Goal: Find contact information: Find contact information

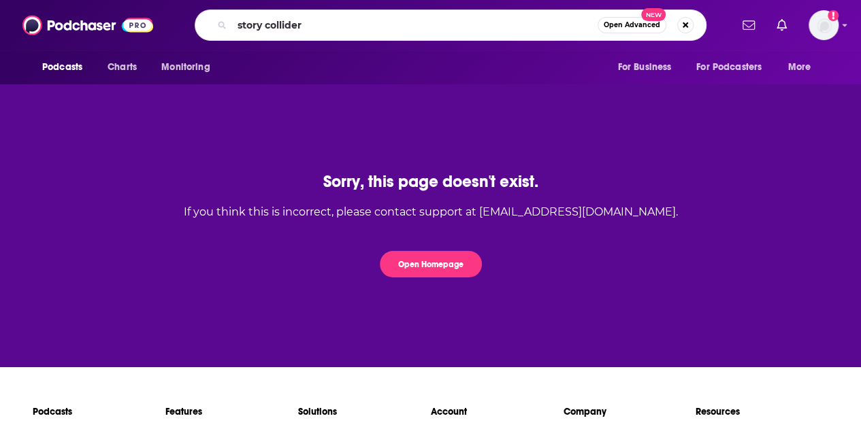
type input "story collider"
click at [429, 31] on input "story collider" at bounding box center [414, 25] width 365 height 22
click at [849, 22] on div "Podcasts Charts Monitoring story collider Open Advanced New For Business For Po…" at bounding box center [430, 25] width 861 height 50
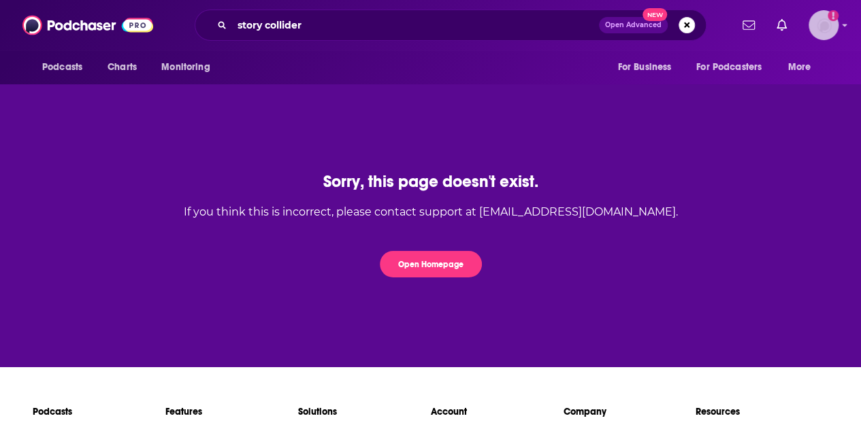
click at [837, 26] on img "Logged in as SarahCBreivogel" at bounding box center [823, 25] width 30 height 30
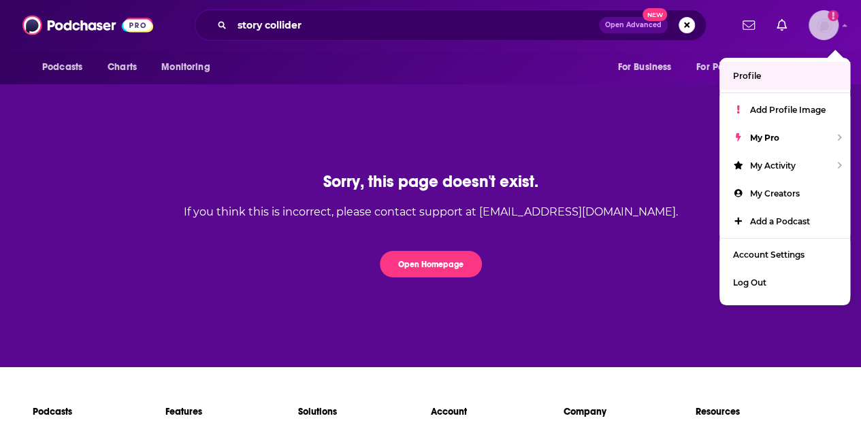
click at [762, 76] on link "Profile" at bounding box center [784, 76] width 131 height 28
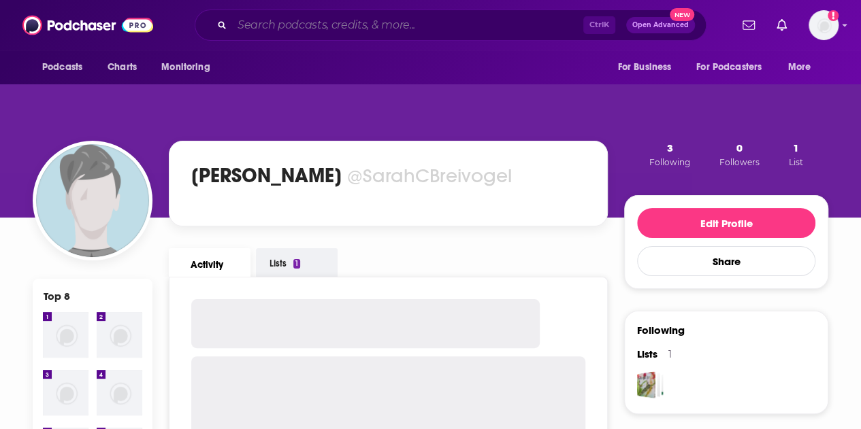
click at [292, 15] on input "Search podcasts, credits, & more..." at bounding box center [407, 25] width 351 height 22
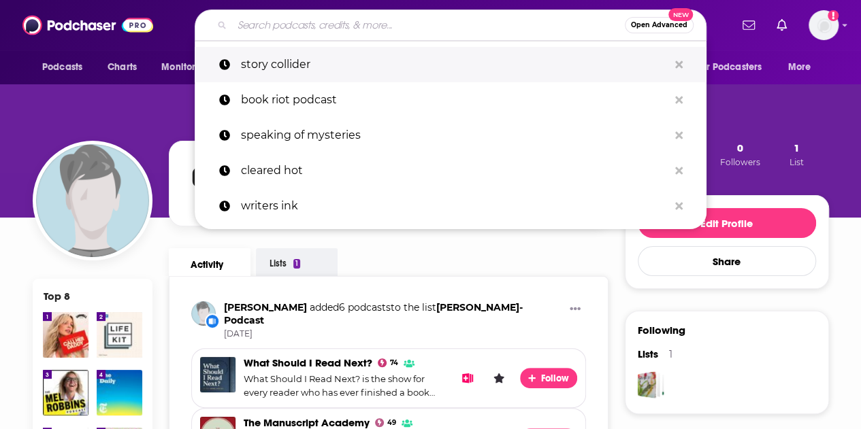
click at [289, 65] on p "story collider" at bounding box center [454, 64] width 427 height 35
type input "story collider"
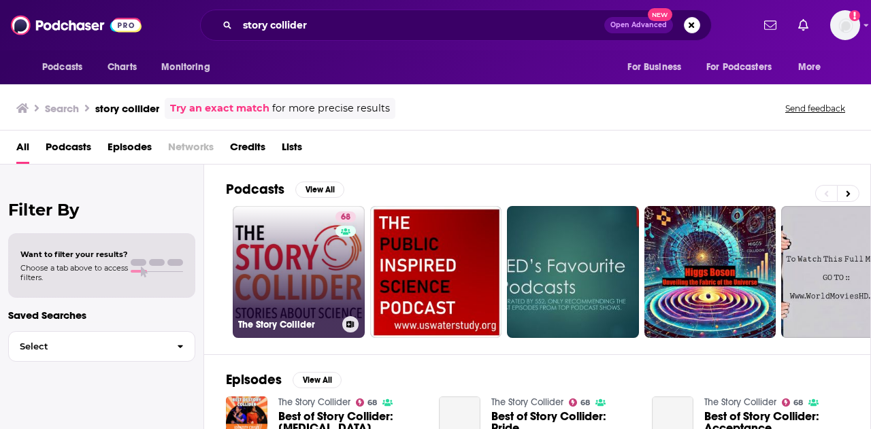
click at [278, 288] on link "68 The Story Collider" at bounding box center [299, 272] width 132 height 132
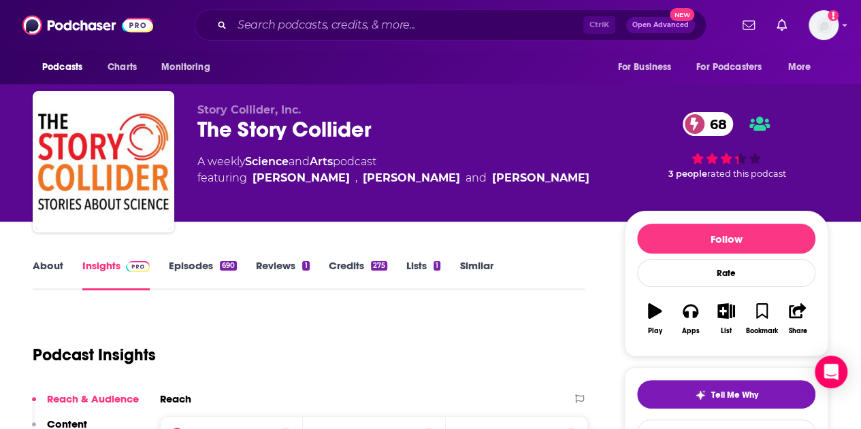
drag, startPoint x: 521, startPoint y: 179, endPoint x: 253, endPoint y: 181, distance: 267.4
click at [253, 181] on div "A weekly Science and Arts podcast featuring Liz Neeley , Erin Barker and Misha …" at bounding box center [399, 170] width 405 height 33
copy span "Liz Neeley , Erin Barker and Misha Gajewski"
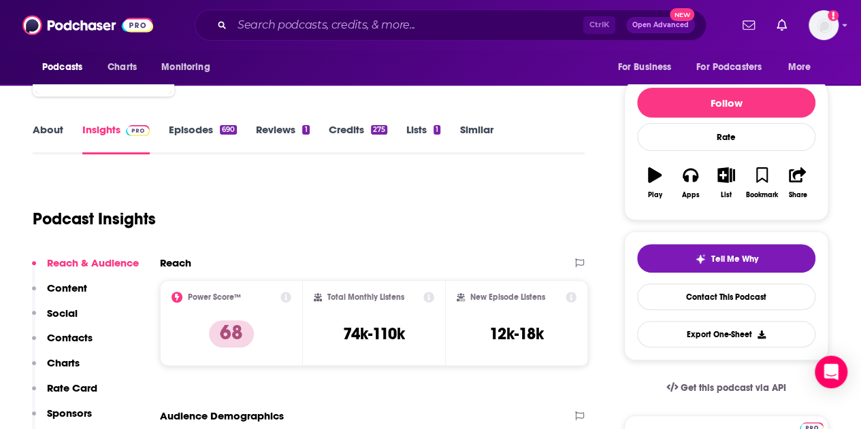
click at [69, 336] on p "Contacts" at bounding box center [70, 337] width 46 height 13
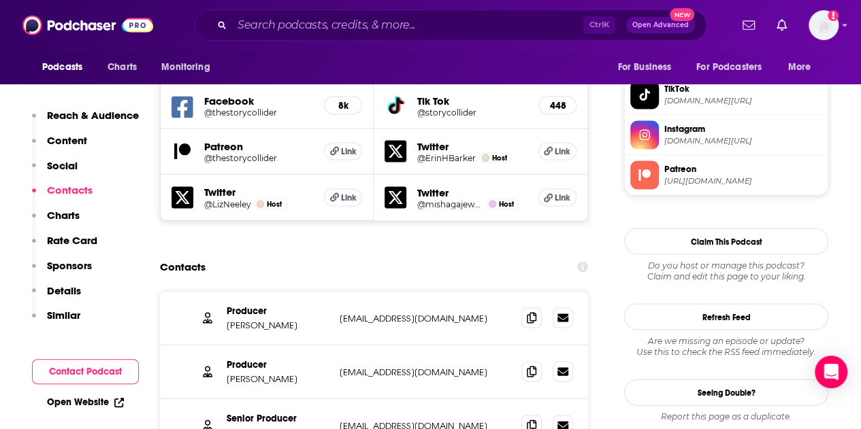
scroll to position [1247, 0]
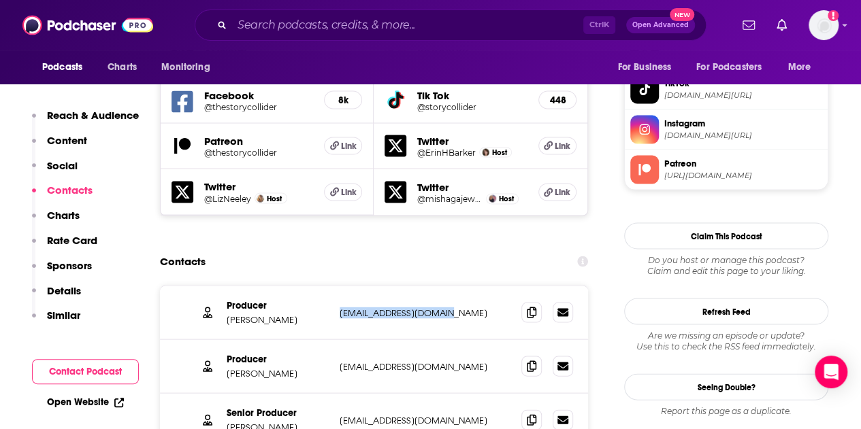
drag, startPoint x: 445, startPoint y: 257, endPoint x: 336, endPoint y: 252, distance: 108.9
click at [336, 286] on div "Producer Hoda Emam hoda@storycollider.org hoda@storycollider.org" at bounding box center [374, 313] width 428 height 54
drag, startPoint x: 435, startPoint y: 363, endPoint x: 338, endPoint y: 359, distance: 97.4
click at [338, 393] on div "Senior Producer Ari Daniel ari@storycollider.org ari@storycollider.org" at bounding box center [374, 420] width 428 height 54
copy p "ari@storycollider.org"
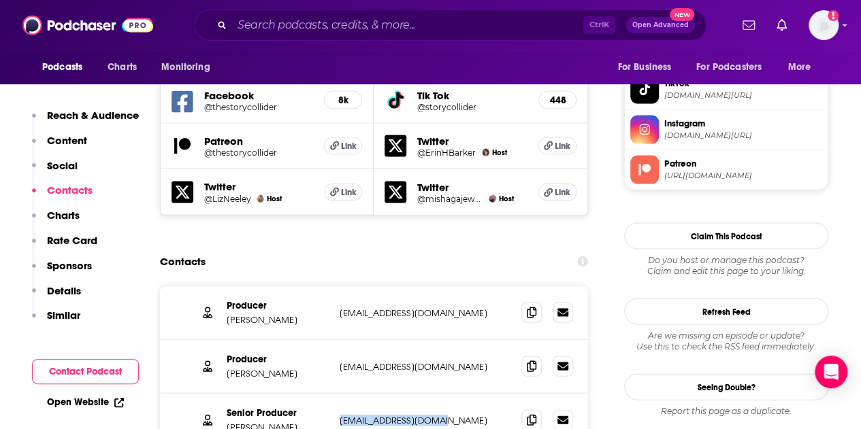
drag, startPoint x: 483, startPoint y: 309, endPoint x: 343, endPoint y: 304, distance: 140.3
click at [340, 340] on div "Producer Misha Gajewski mishagajewski@storycollider.org mishagajewski@storycoll…" at bounding box center [374, 367] width 428 height 54
copy p "mishagajewski@storycollider.org"
